Goal: Information Seeking & Learning: Learn about a topic

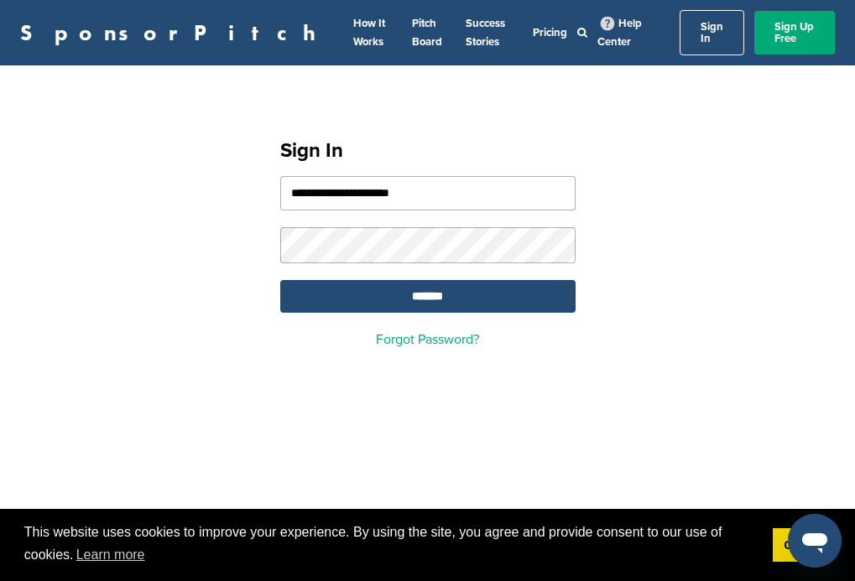
type input "**********"
click at [427, 287] on input "*******" at bounding box center [427, 296] width 295 height 33
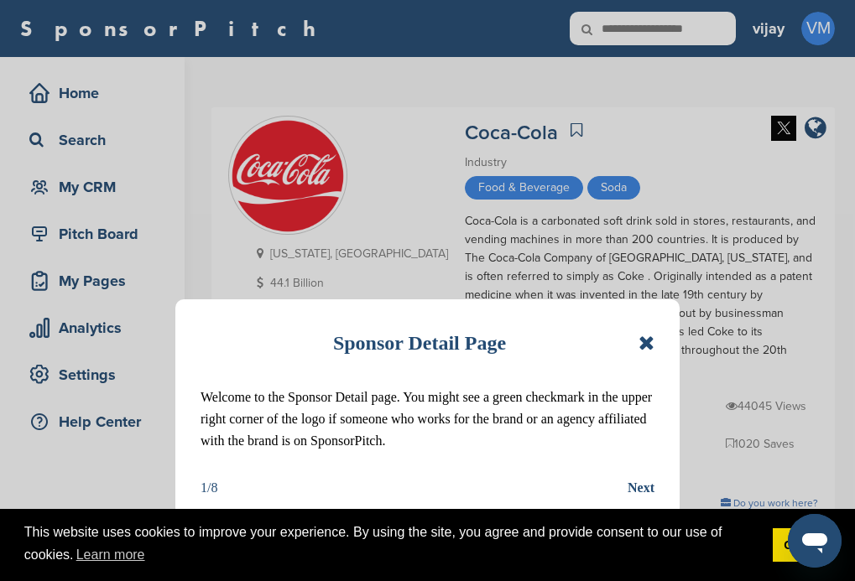
click at [649, 346] on icon at bounding box center [646, 343] width 16 height 20
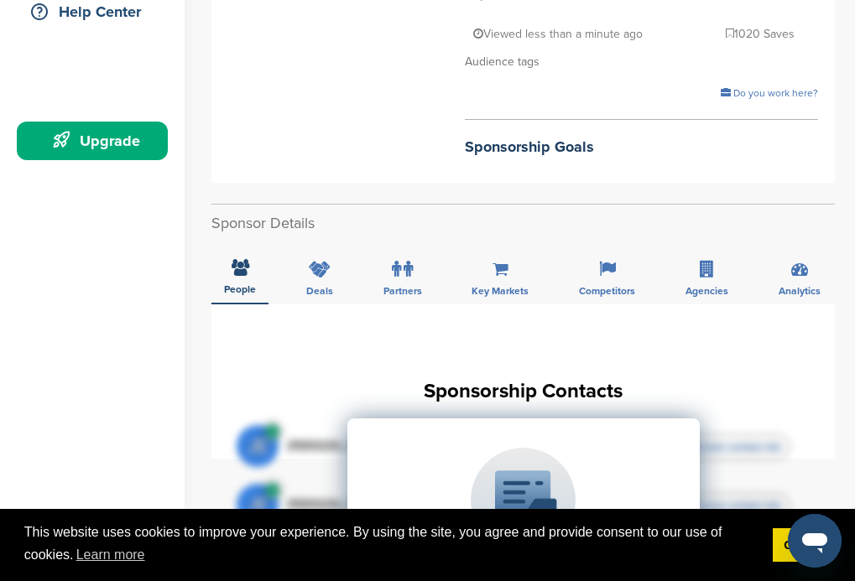
scroll to position [487, 0]
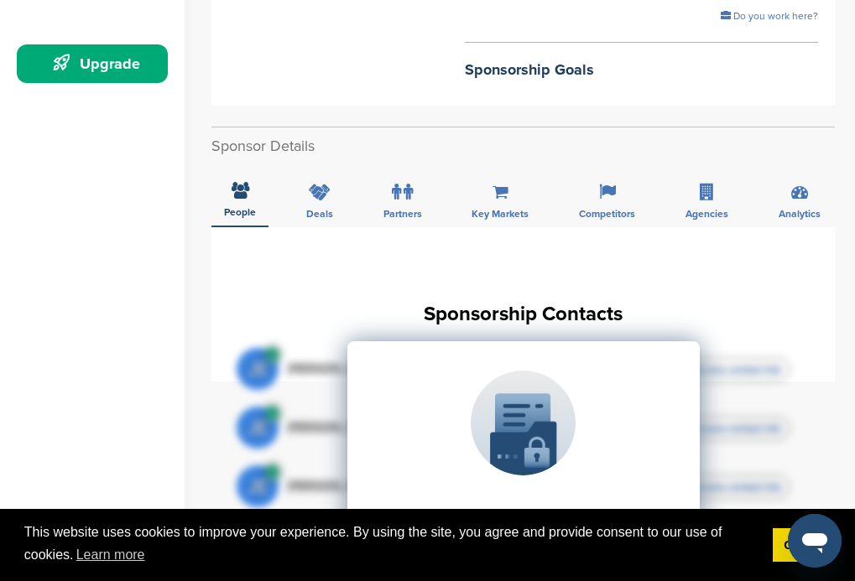
click at [239, 207] on span "People" at bounding box center [240, 212] width 32 height 10
click at [336, 165] on div "Deals" at bounding box center [320, 196] width 52 height 62
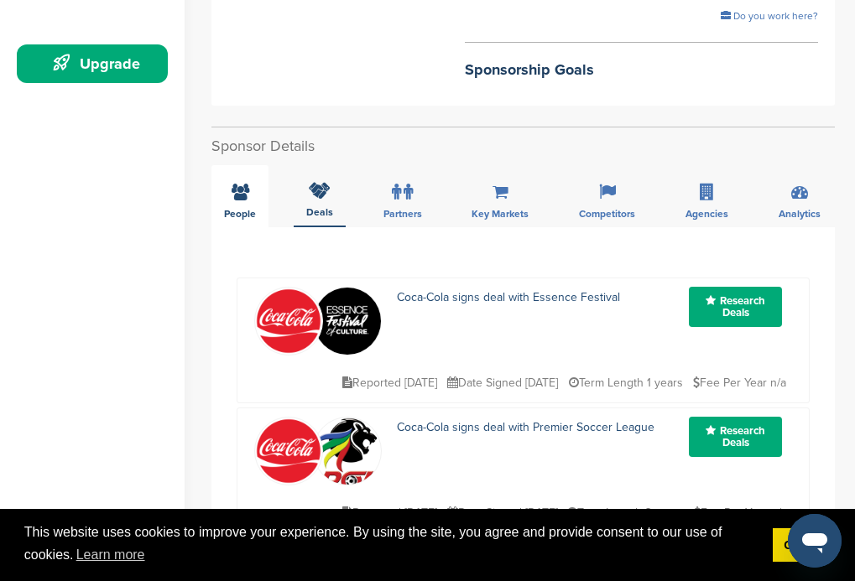
click at [239, 209] on span "People" at bounding box center [240, 214] width 32 height 10
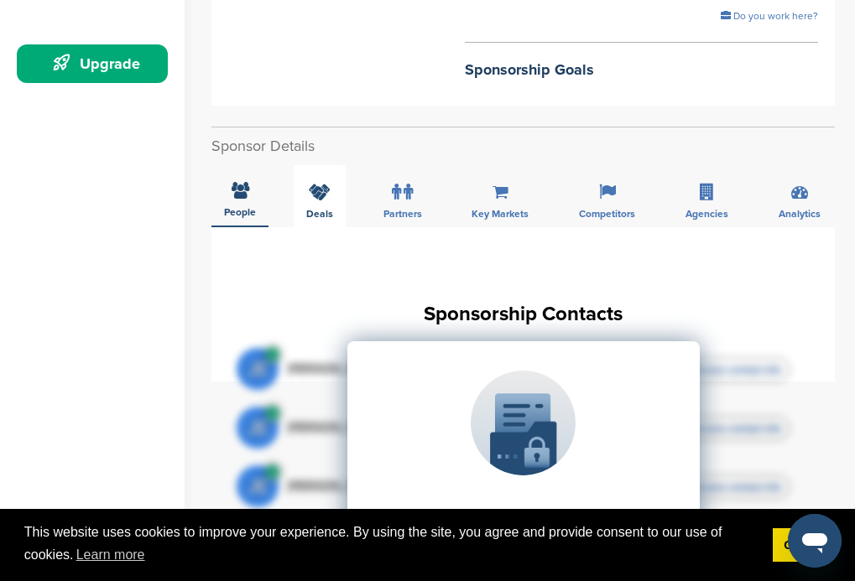
click at [239, 207] on span "People" at bounding box center [240, 212] width 32 height 10
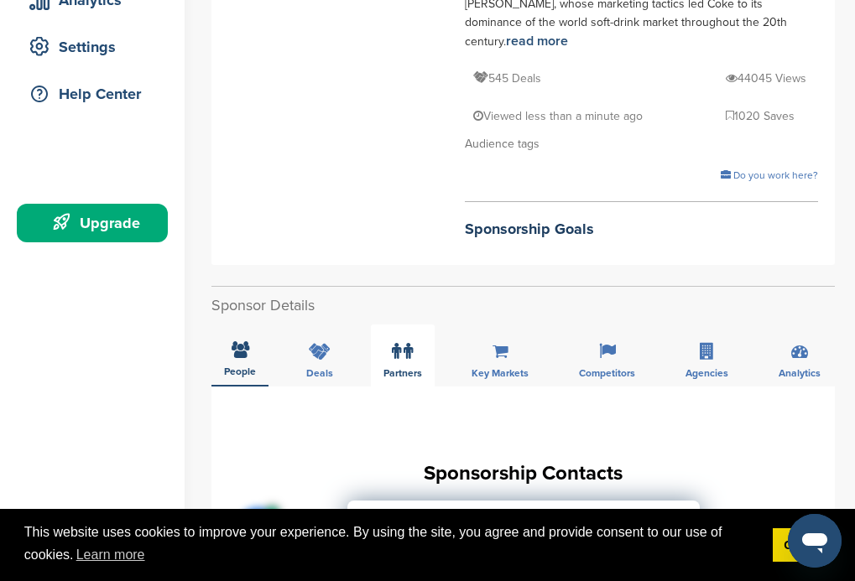
scroll to position [336, 0]
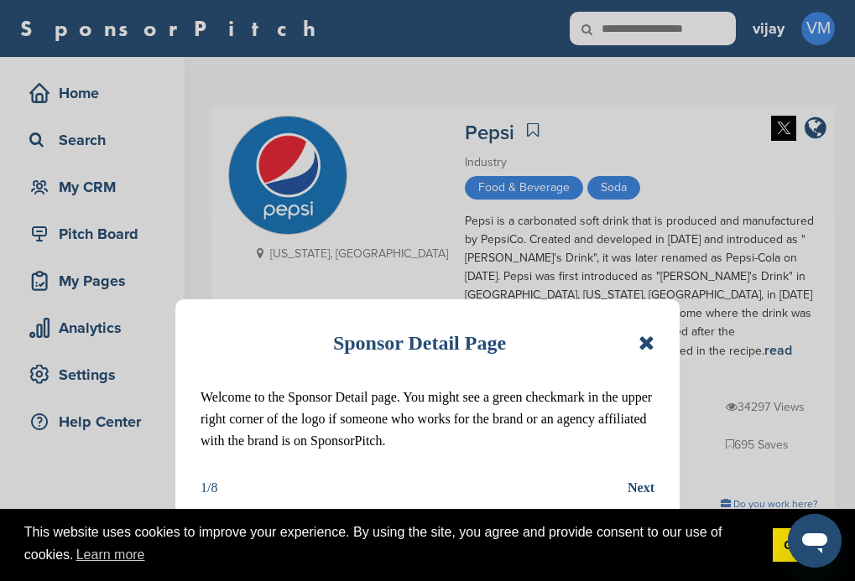
scroll to position [172, 0]
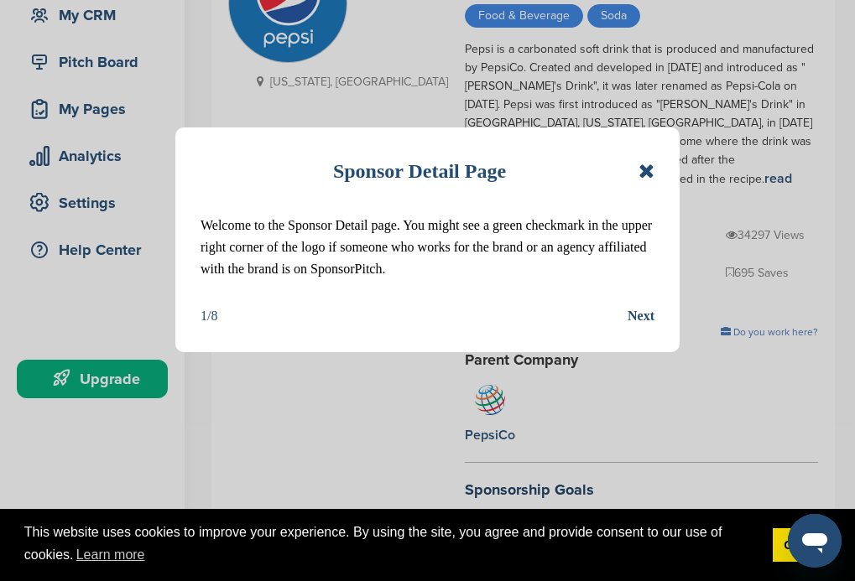
click at [649, 178] on icon at bounding box center [646, 171] width 16 height 20
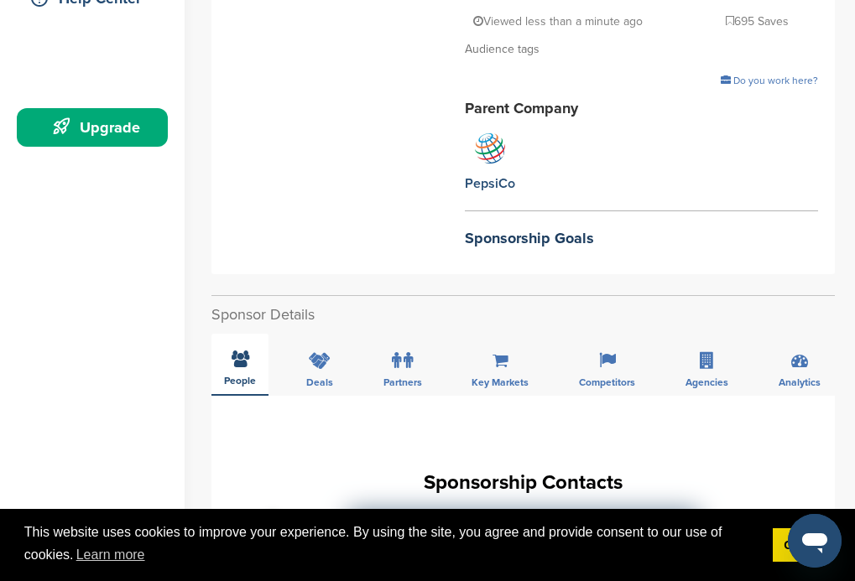
click at [239, 376] on span "People" at bounding box center [240, 381] width 32 height 10
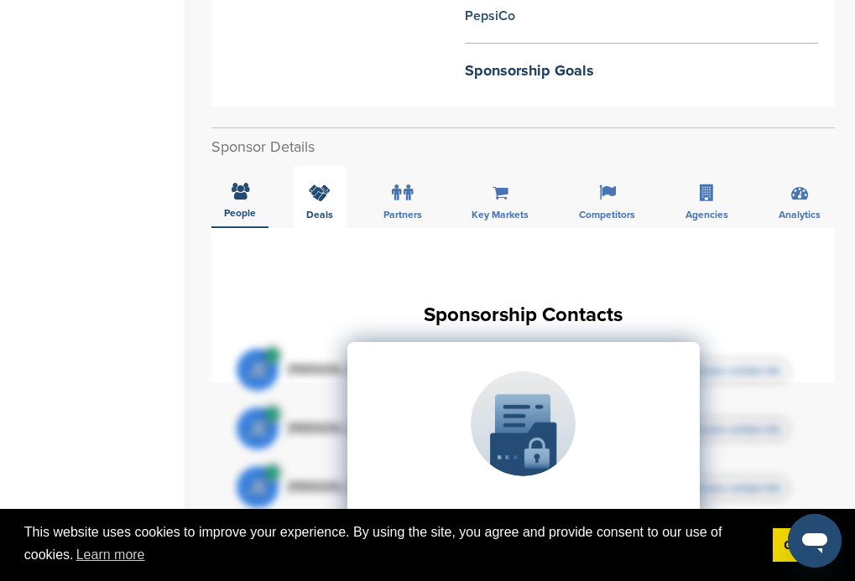
click at [329, 166] on div "Deals" at bounding box center [320, 197] width 52 height 62
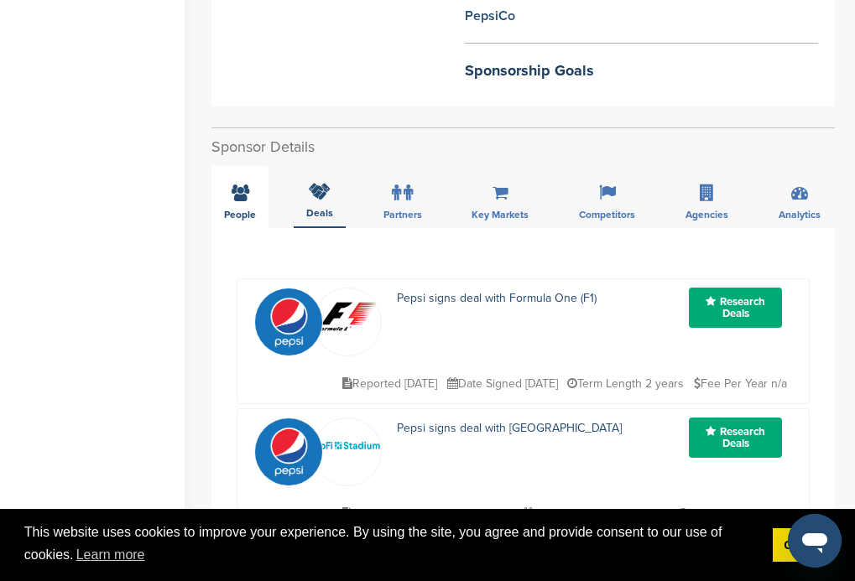
click at [239, 210] on span "People" at bounding box center [240, 215] width 32 height 10
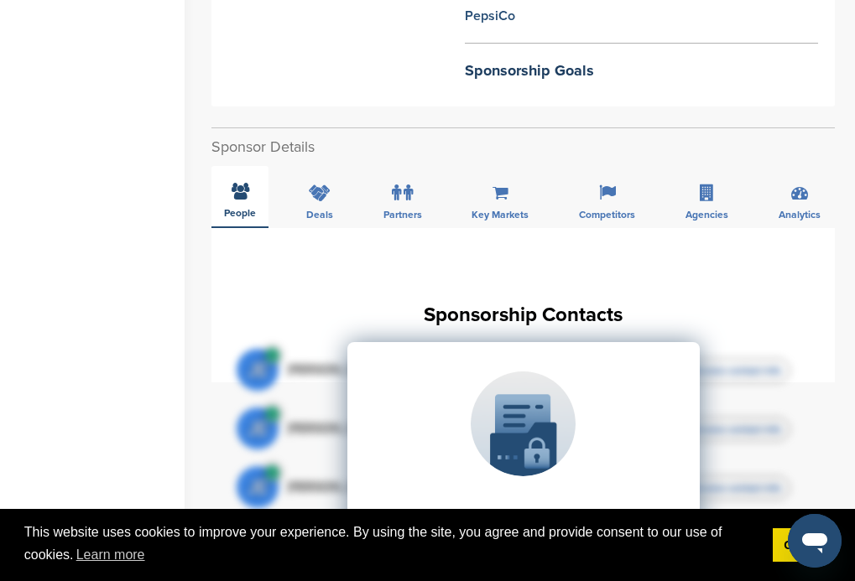
click at [415, 166] on div "Partners" at bounding box center [403, 197] width 64 height 62
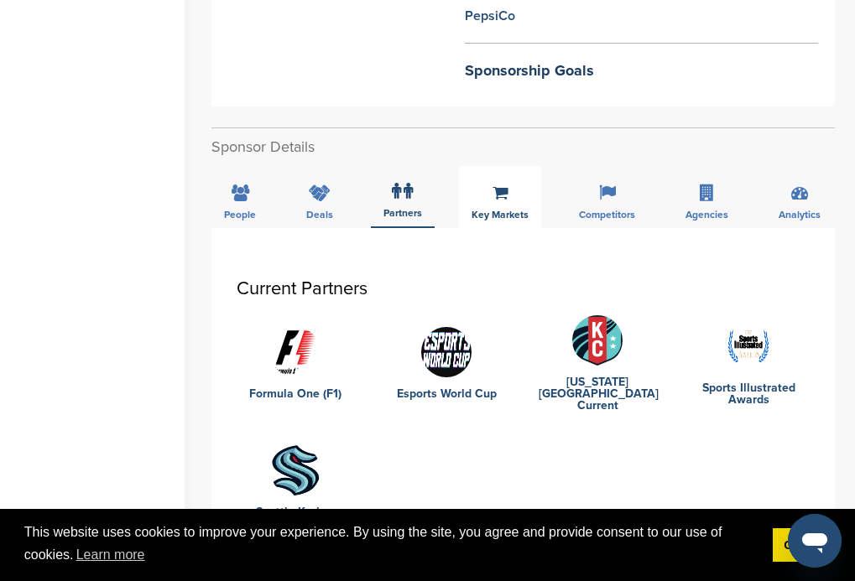
click at [239, 210] on span "People" at bounding box center [240, 215] width 32 height 10
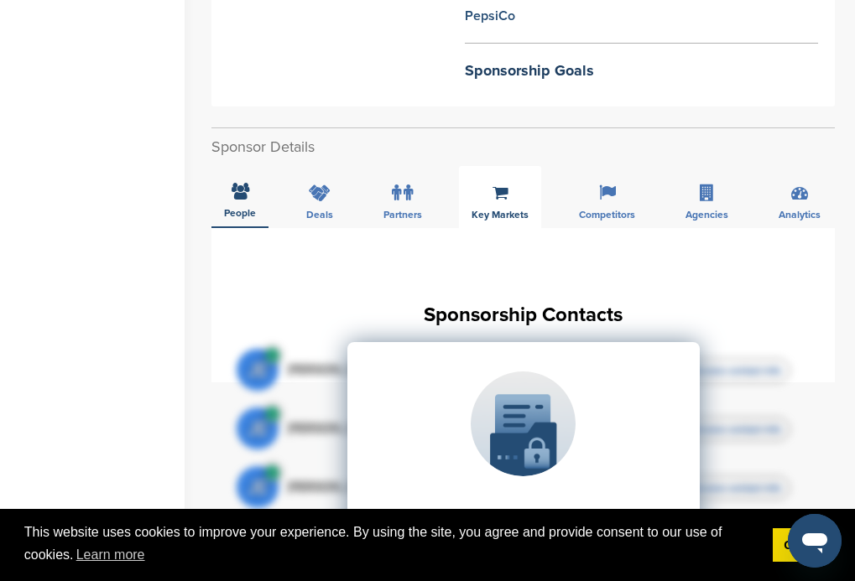
click at [514, 166] on div "Key Markets" at bounding box center [500, 197] width 82 height 62
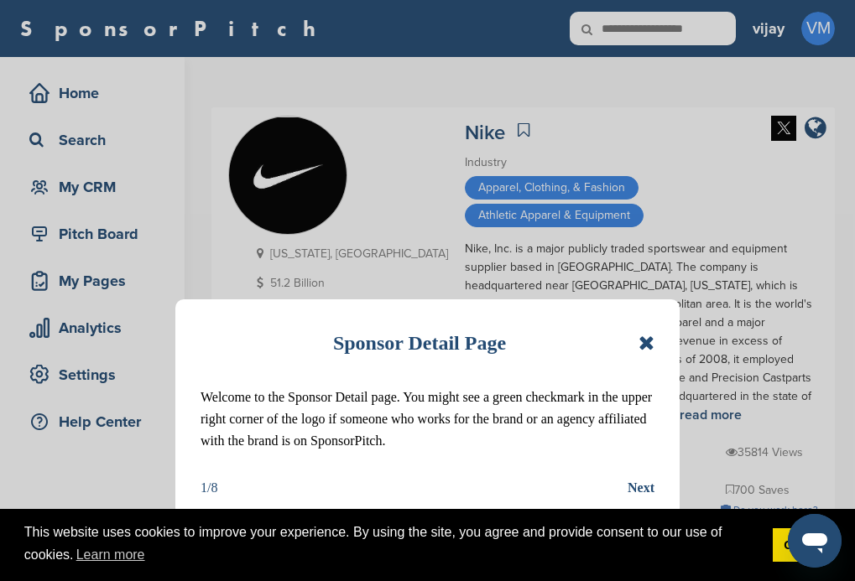
click at [642, 347] on icon at bounding box center [646, 343] width 16 height 20
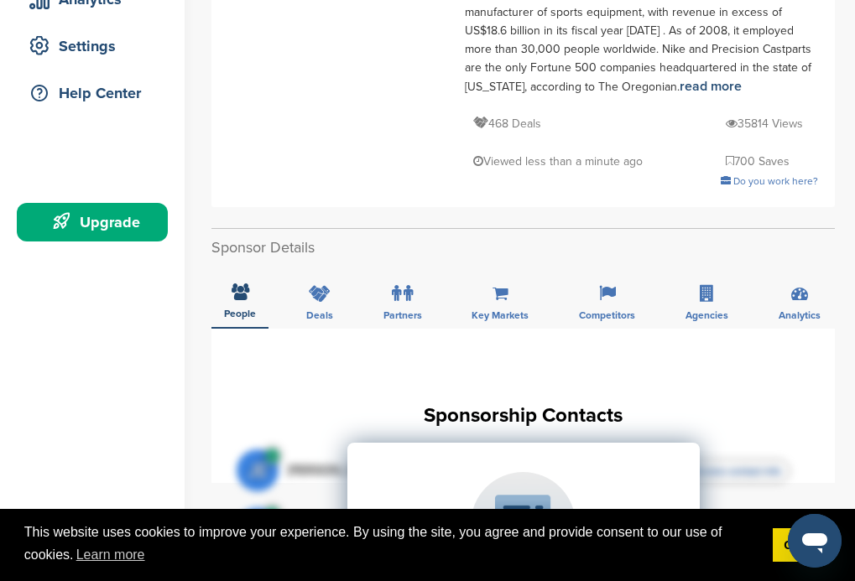
scroll to position [336, 0]
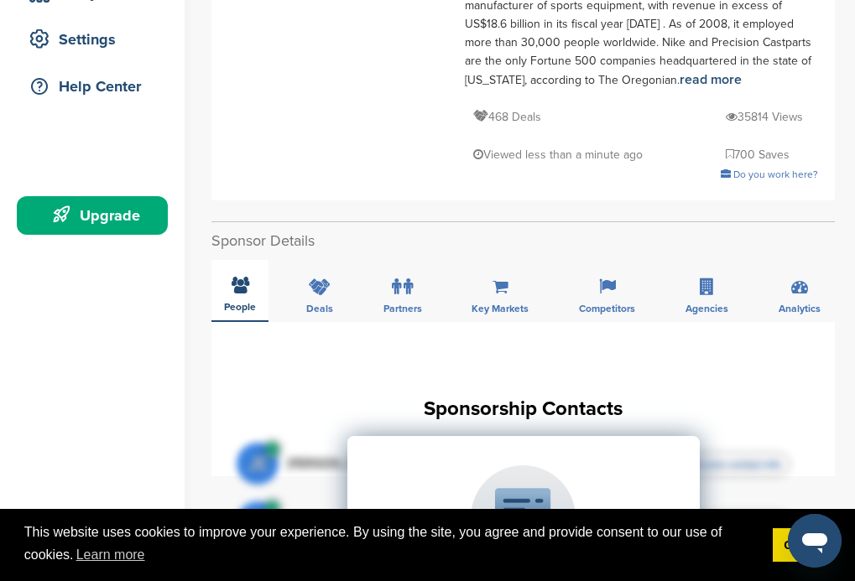
click at [239, 302] on span "People" at bounding box center [240, 307] width 32 height 10
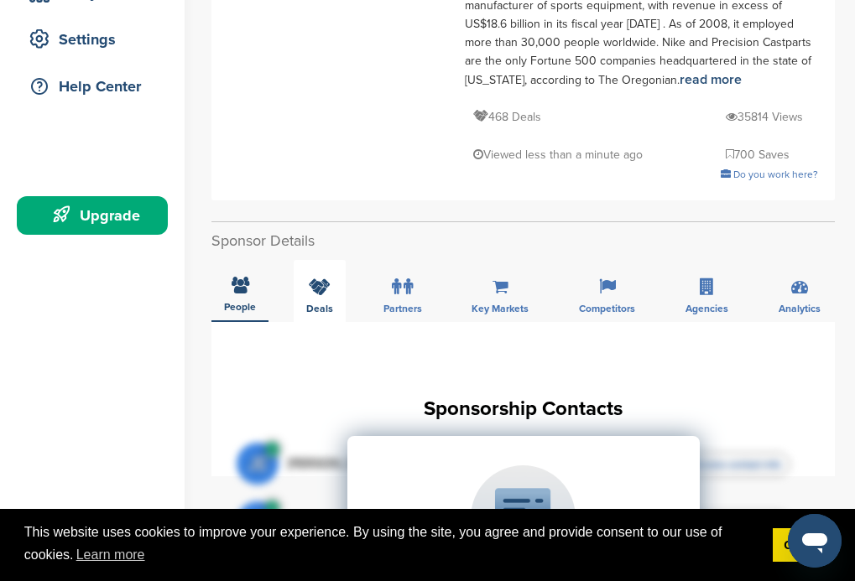
click at [320, 260] on div "Deals" at bounding box center [320, 291] width 52 height 62
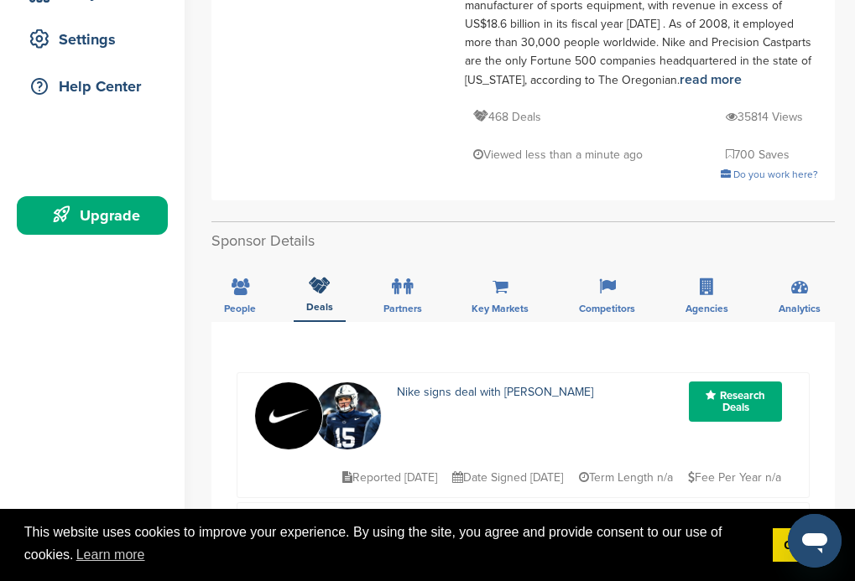
scroll to position [270, 0]
